Goal: Task Accomplishment & Management: Manage account settings

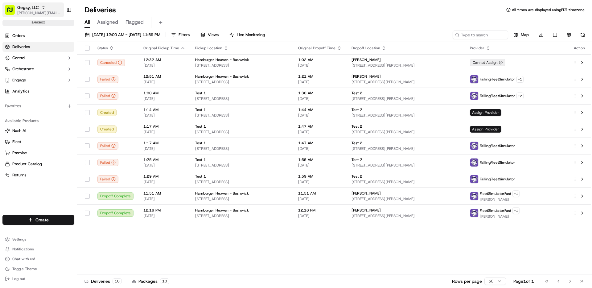
click at [41, 6] on div "Gegsy, LLC" at bounding box center [39, 7] width 44 height 6
type input "ez-ad"
click at [70, 31] on div "Suggestions" at bounding box center [72, 31] width 7 height 7
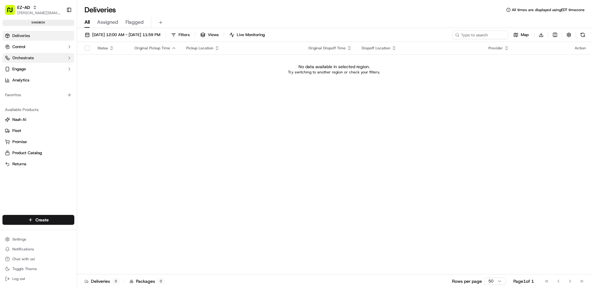
click at [35, 57] on button "Orchestrate" at bounding box center [38, 58] width 72 height 10
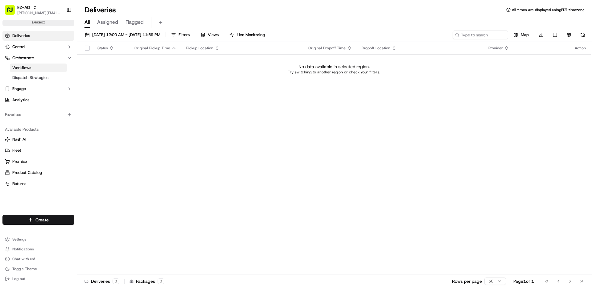
click at [35, 67] on link "Workflows" at bounding box center [38, 67] width 57 height 9
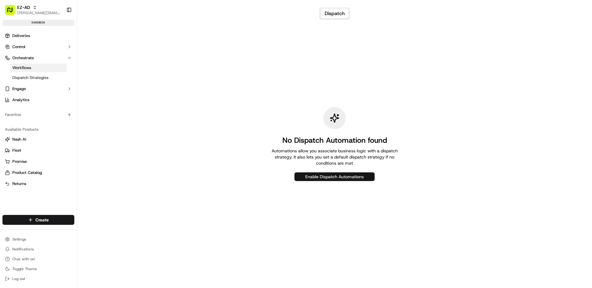
click at [357, 173] on button "Enable Dispatch Automations" at bounding box center [334, 176] width 80 height 9
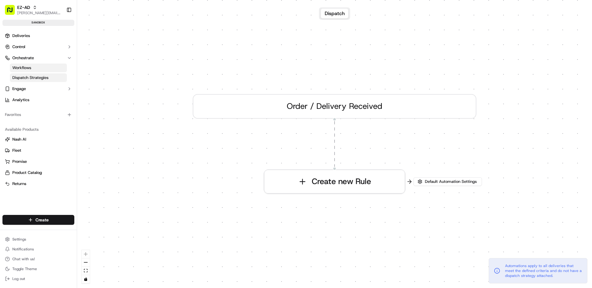
click at [28, 78] on span "Dispatch Strategies" at bounding box center [30, 78] width 36 height 6
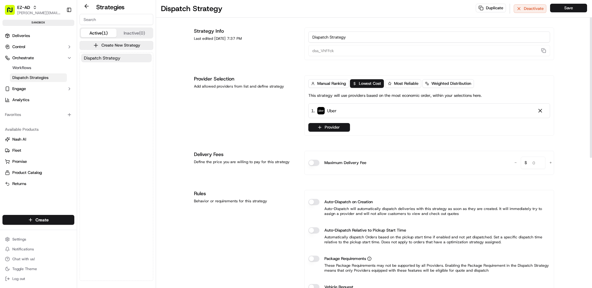
click at [313, 37] on input "Dispatch Strategy" at bounding box center [429, 36] width 242 height 11
type input "Default Last Mile Dispatch Strategy"
click at [283, 119] on div "Provider Selection Add allowed providers from list and define strategy" at bounding box center [245, 105] width 103 height 60
click at [327, 128] on button "Provider" at bounding box center [329, 127] width 42 height 9
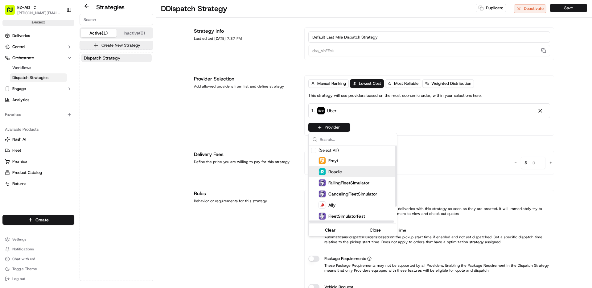
click at [333, 174] on span "Roadie" at bounding box center [335, 172] width 14 height 6
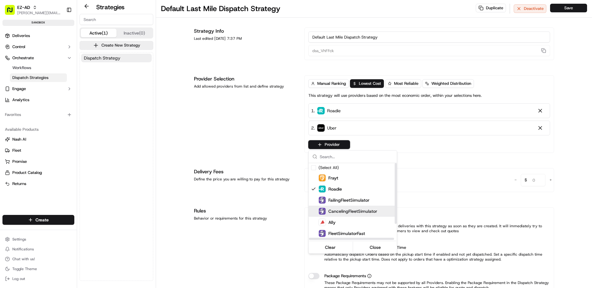
click at [336, 210] on span "CancelingFleetSimulator" at bounding box center [352, 211] width 49 height 6
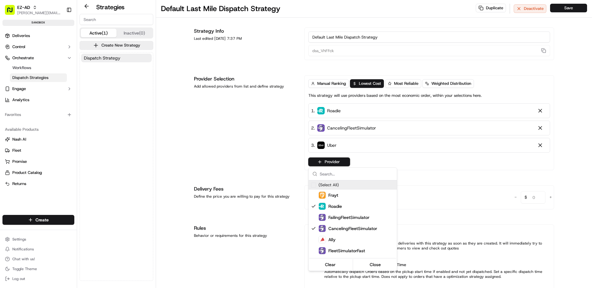
click at [269, 133] on html "EZ-AD [PERSON_NAME][EMAIL_ADDRESS][DOMAIN_NAME] Toggle Sidebar sandbox Deliveri…" at bounding box center [296, 144] width 592 height 288
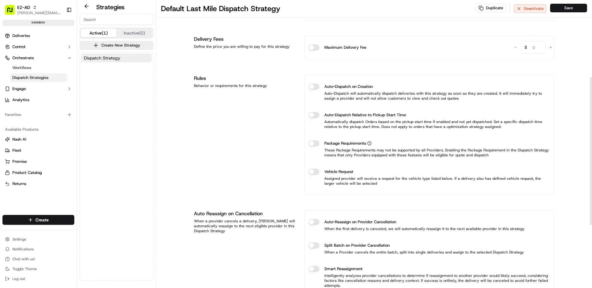
click at [312, 223] on button "Auto-Reassign on Provider Cancellation" at bounding box center [313, 222] width 11 height 6
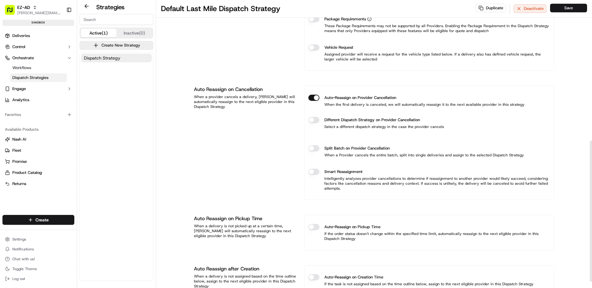
scroll to position [299, 0]
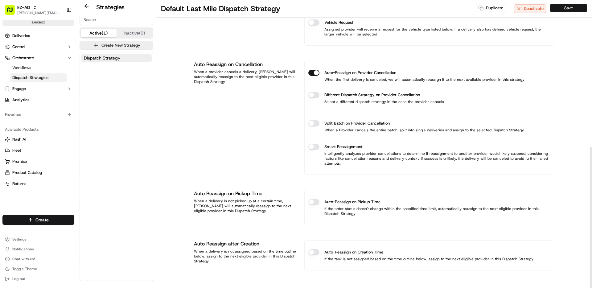
click at [313, 202] on button "Auto-Reassign on Pickup Time" at bounding box center [313, 202] width 11 height 6
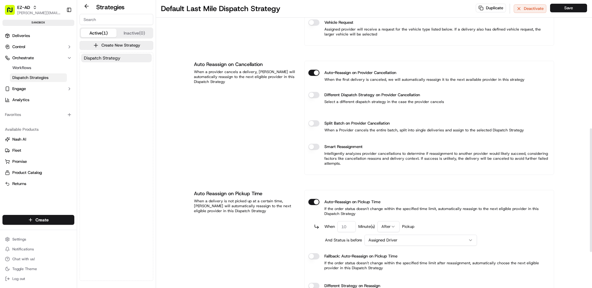
click at [351, 227] on input "number" at bounding box center [346, 226] width 18 height 11
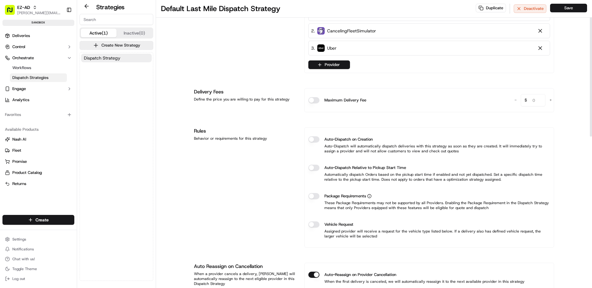
scroll to position [0, 0]
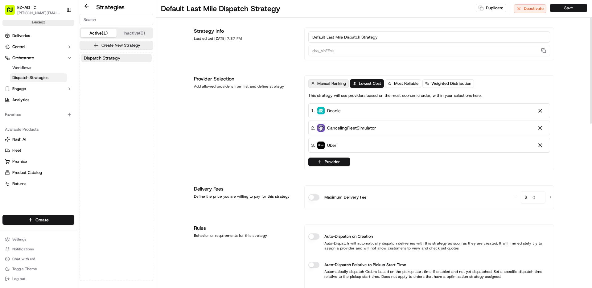
type input "01"
click at [328, 84] on span "Manual Ranking" at bounding box center [331, 84] width 29 height 6
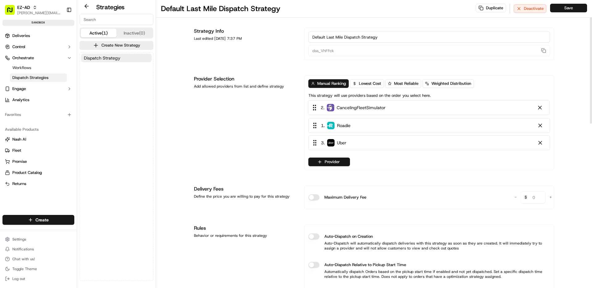
drag, startPoint x: 316, startPoint y: 130, endPoint x: 315, endPoint y: 108, distance: 22.5
click at [315, 108] on div "1 . Roadie 2 . CancelingFleetSimulator 3 . Uber" at bounding box center [429, 127] width 242 height 49
drag, startPoint x: 314, startPoint y: 144, endPoint x: 314, endPoint y: 124, distance: 19.4
click at [314, 125] on div "1 . CancelingFleetSimulator 2 . Roadie 3 . Uber" at bounding box center [429, 127] width 242 height 49
click at [574, 8] on button "Save" at bounding box center [568, 8] width 37 height 9
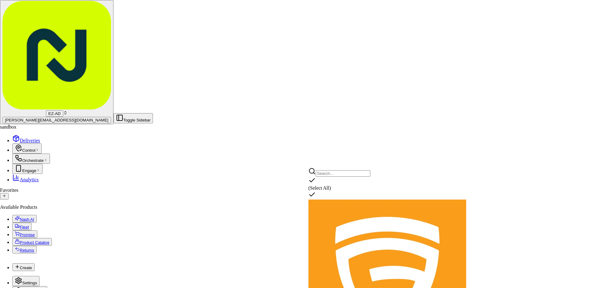
scroll to position [43, 0]
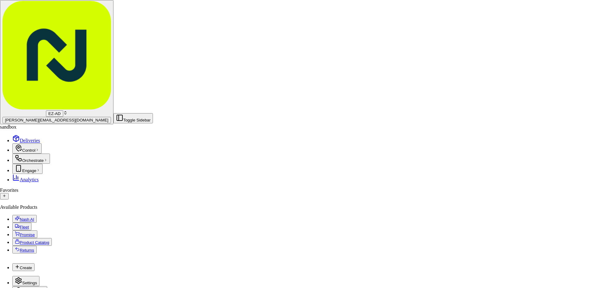
type input "Big & Bulky Default Strategy"
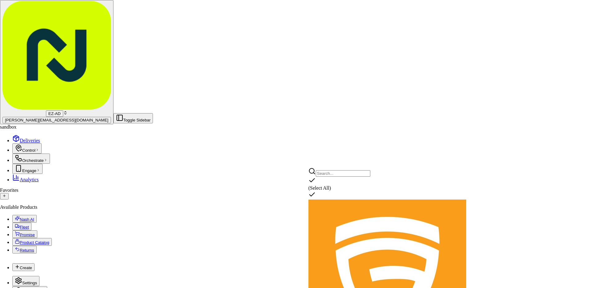
scroll to position [43, 0]
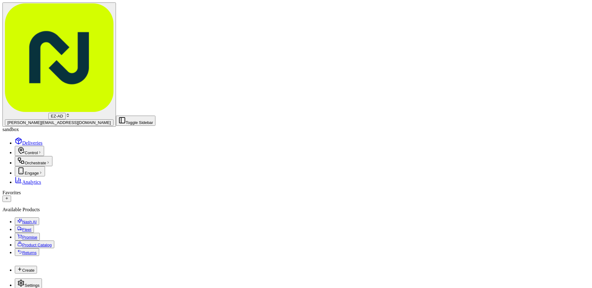
scroll to position [65, 0]
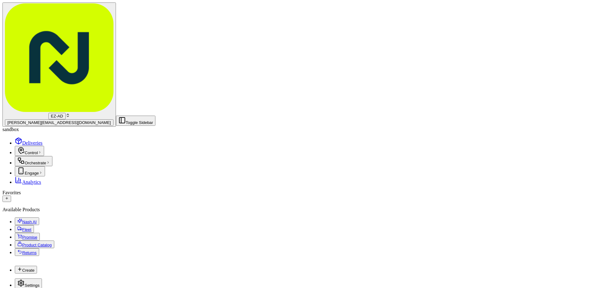
type input "1"
click at [40, 156] on button "Orchestrate" at bounding box center [34, 161] width 38 height 10
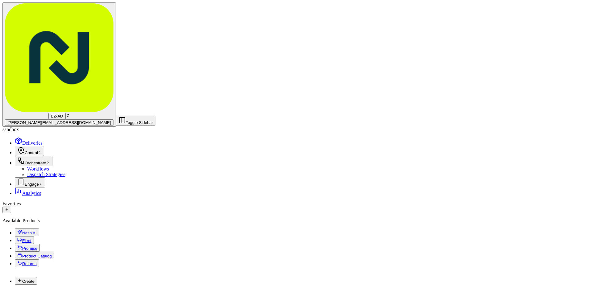
click at [40, 166] on link "Workflows" at bounding box center [38, 168] width 22 height 5
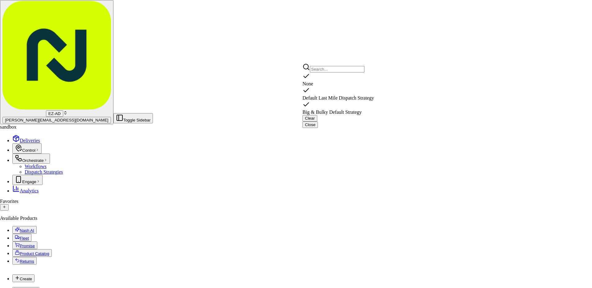
click at [364, 94] on div "Default Last Mile Dispatch Strategy" at bounding box center [337, 94] width 71 height 14
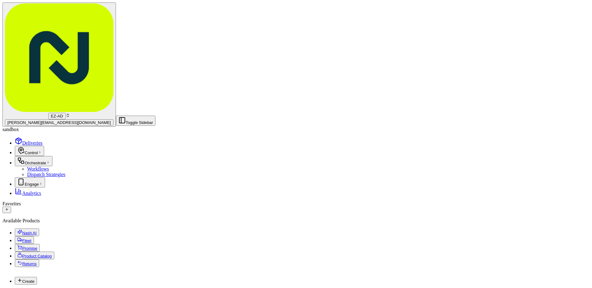
click at [45, 177] on button "Engage" at bounding box center [30, 182] width 30 height 10
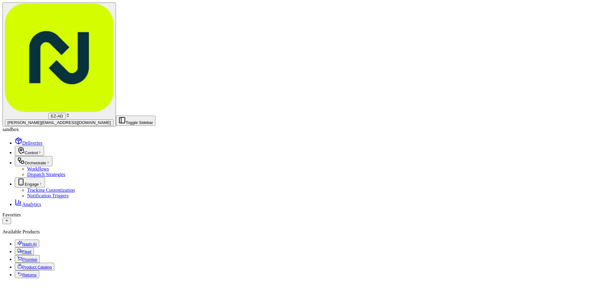
click at [45, 187] on span "Tracking Customization" at bounding box center [51, 189] width 48 height 5
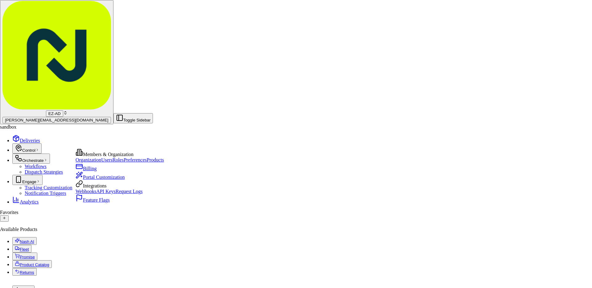
click at [104, 202] on link "Feature Flags" at bounding box center [93, 199] width 34 height 5
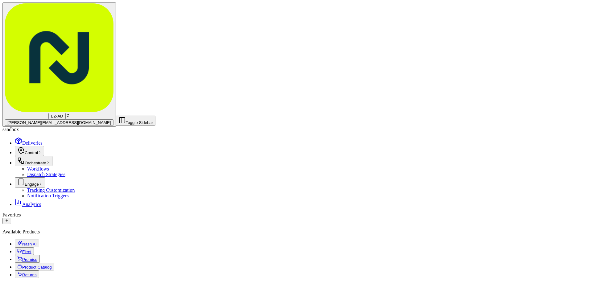
scroll to position [1589, 0]
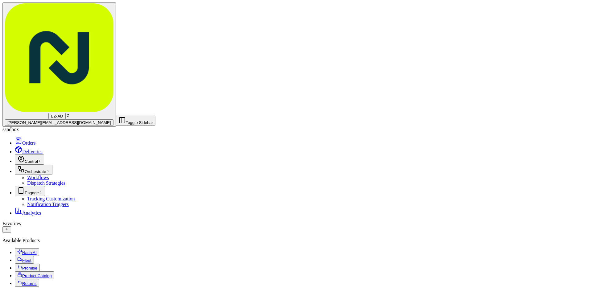
scroll to position [12, 0]
click at [24, 273] on span "Product Catalog" at bounding box center [37, 275] width 30 height 5
